Goal: Information Seeking & Learning: Understand process/instructions

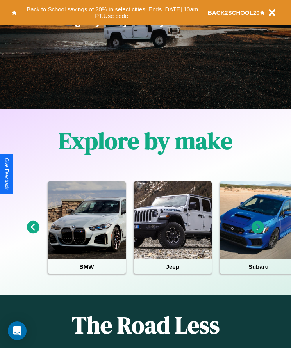
scroll to position [130, 0]
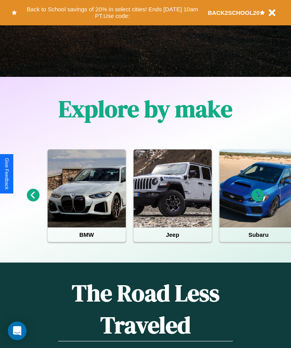
click at [258, 201] on icon at bounding box center [257, 195] width 13 height 13
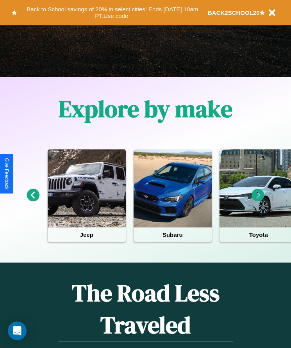
click at [33, 201] on icon at bounding box center [33, 195] width 13 height 13
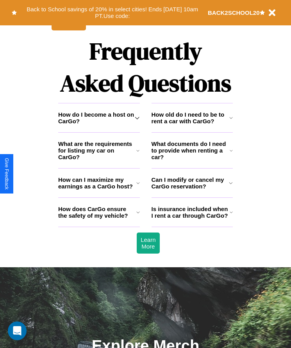
scroll to position [1018, 0]
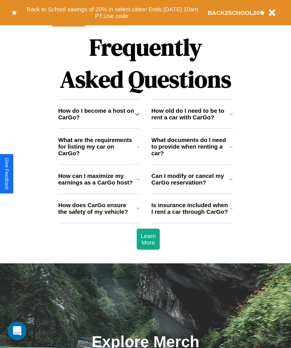
click at [192, 121] on h3 "How old do I need to be to rent a car with CarGo?" at bounding box center [190, 113] width 78 height 13
click at [192, 186] on h3 "Can I modify or cancel my CarGo reservation?" at bounding box center [190, 178] width 78 height 13
click at [138, 212] on icon at bounding box center [138, 208] width 4 height 6
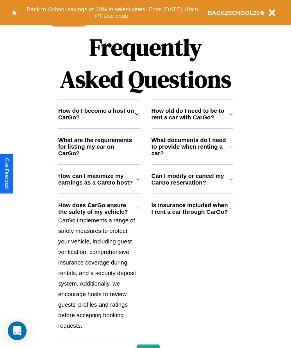
click at [192, 186] on h3 "Can I modify or cancel my CarGo reservation?" at bounding box center [190, 178] width 78 height 13
click at [231, 212] on icon at bounding box center [230, 208] width 3 height 6
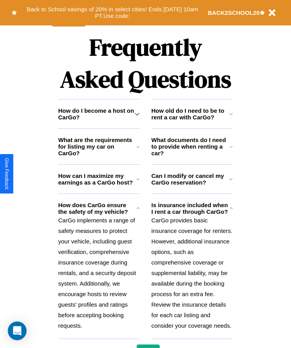
click at [192, 186] on h3 "Can I modify or cancel my CarGo reservation?" at bounding box center [190, 178] width 78 height 13
click at [231, 150] on icon at bounding box center [230, 147] width 3 height 6
